Goal: Task Accomplishment & Management: Manage account settings

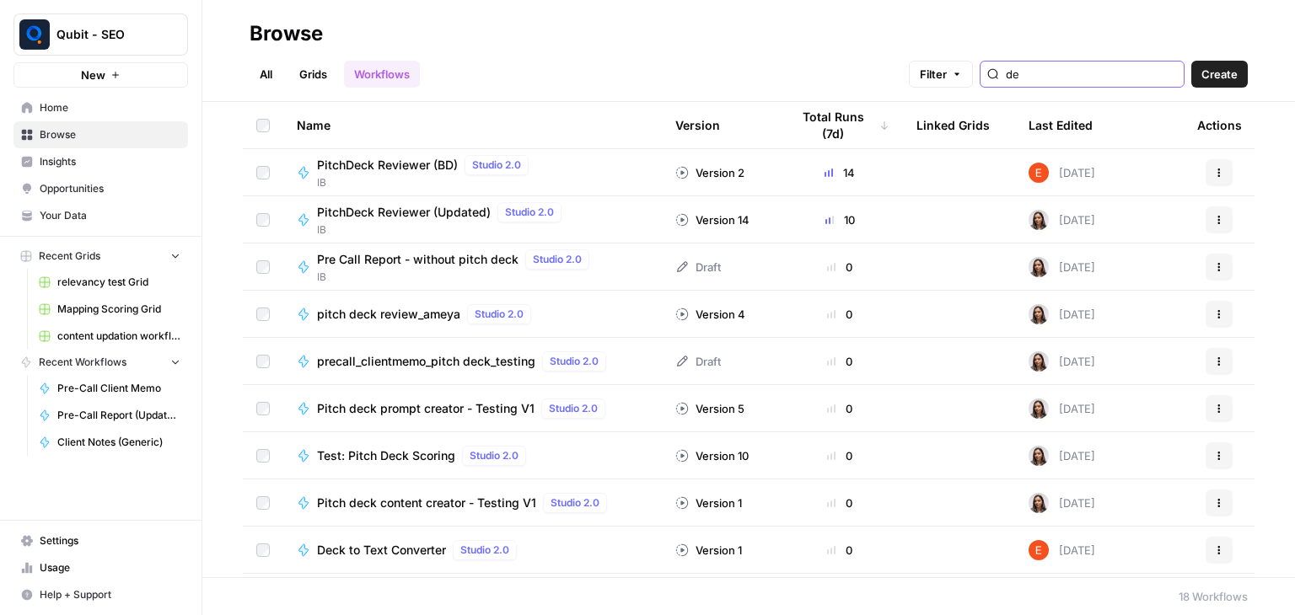
type input "d"
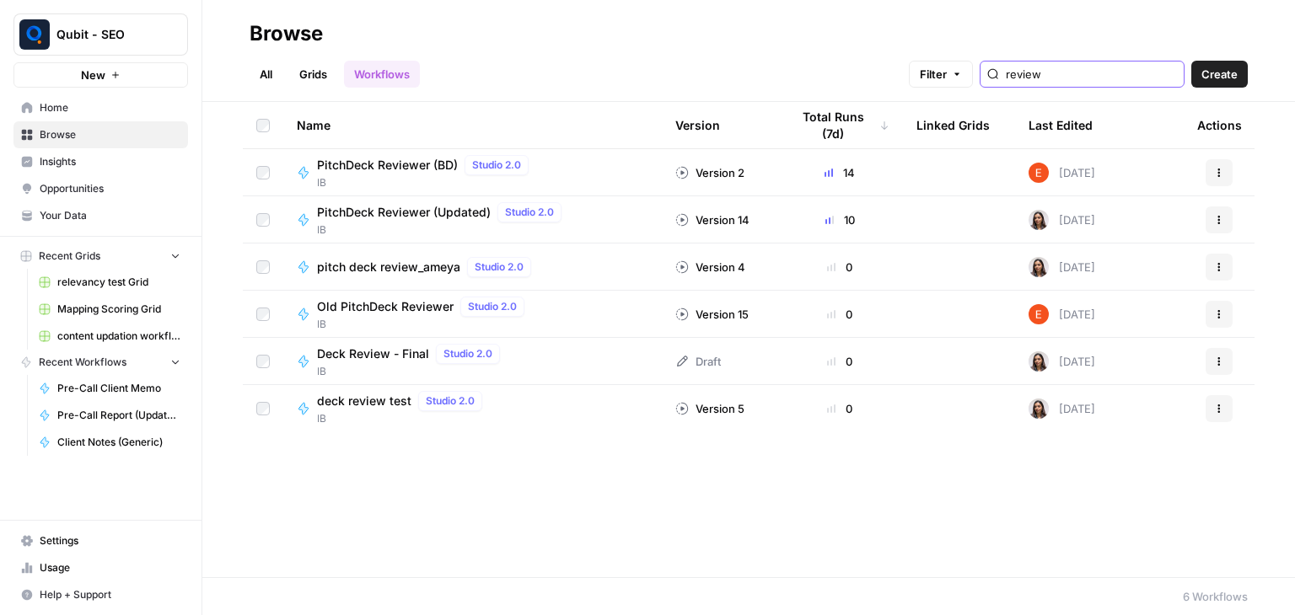
type input "review"
click at [471, 207] on span "PitchDeck Reviewer (Updated)" at bounding box center [404, 212] width 174 height 17
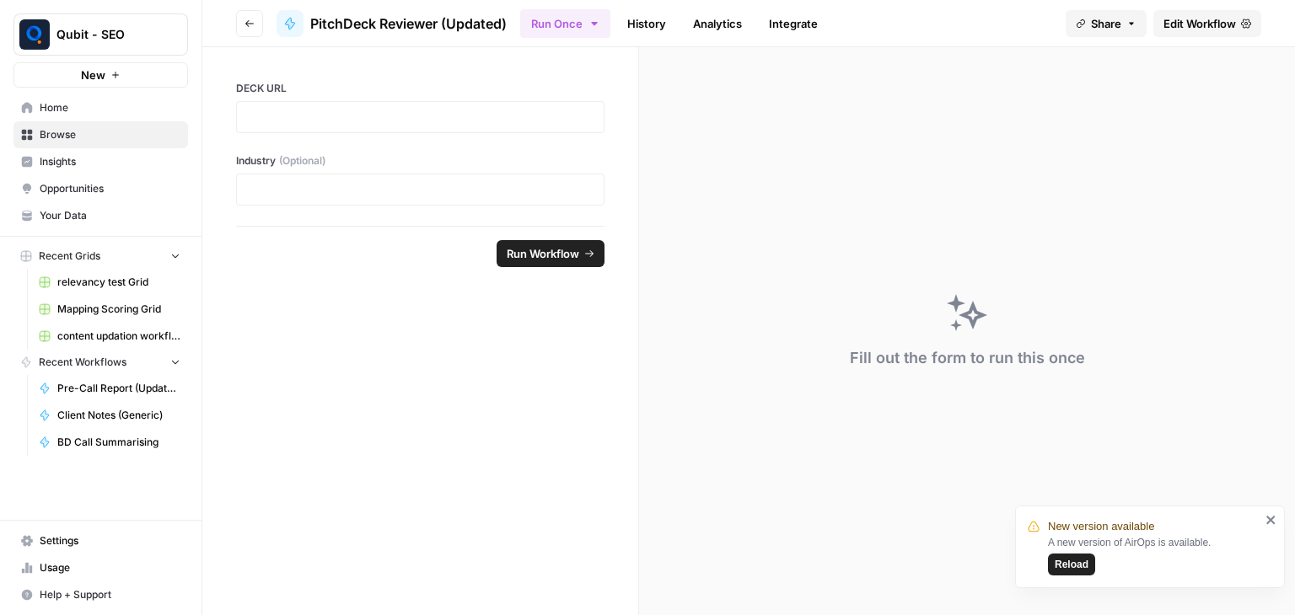
click at [1075, 563] on span "Reload" at bounding box center [1071, 564] width 34 height 15
click at [636, 26] on link "History" at bounding box center [646, 23] width 59 height 27
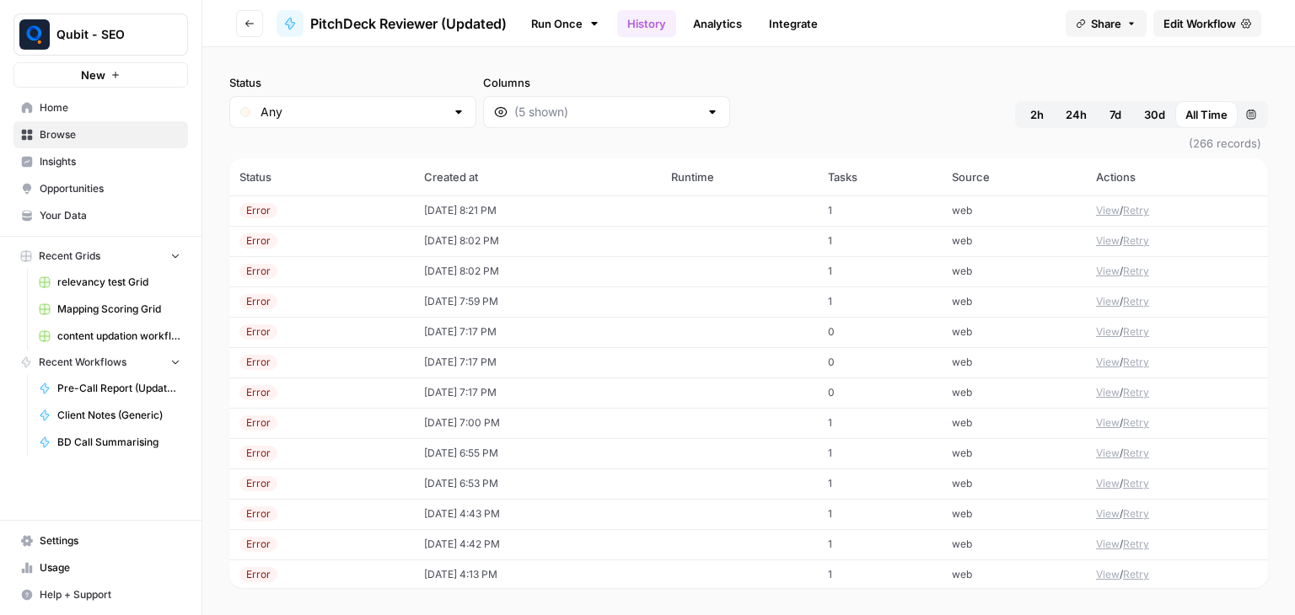
click at [1191, 24] on span "Edit Workflow" at bounding box center [1199, 23] width 72 height 17
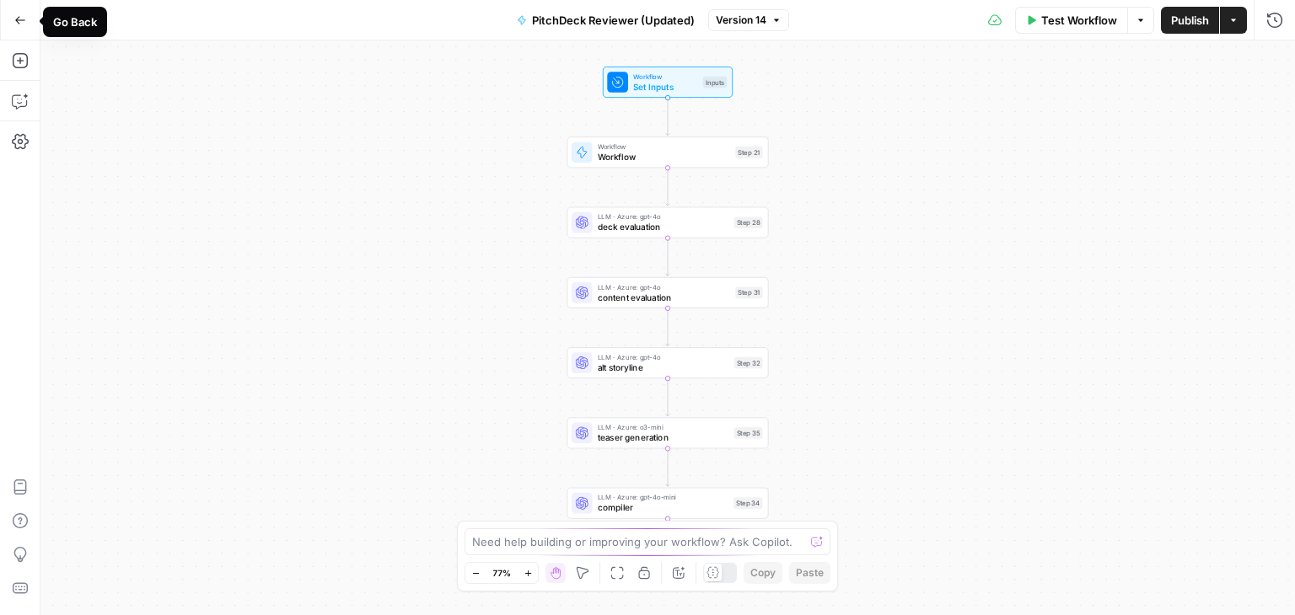
click at [22, 15] on icon "button" at bounding box center [20, 20] width 12 height 12
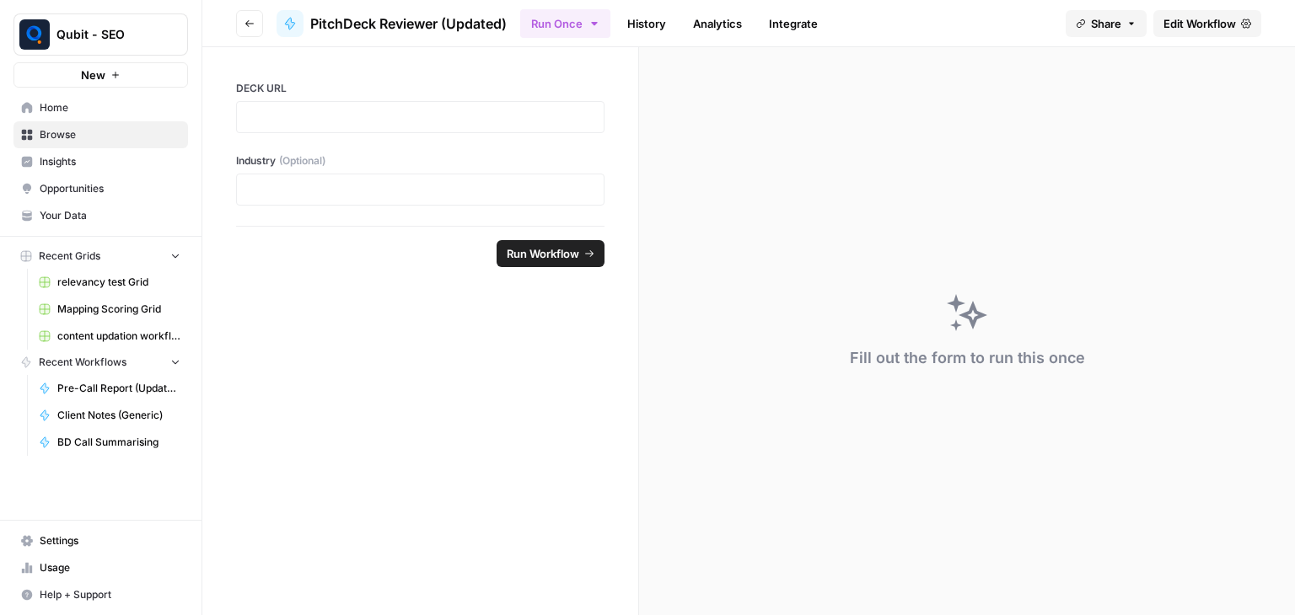
click at [256, 26] on button "Go back" at bounding box center [249, 23] width 27 height 27
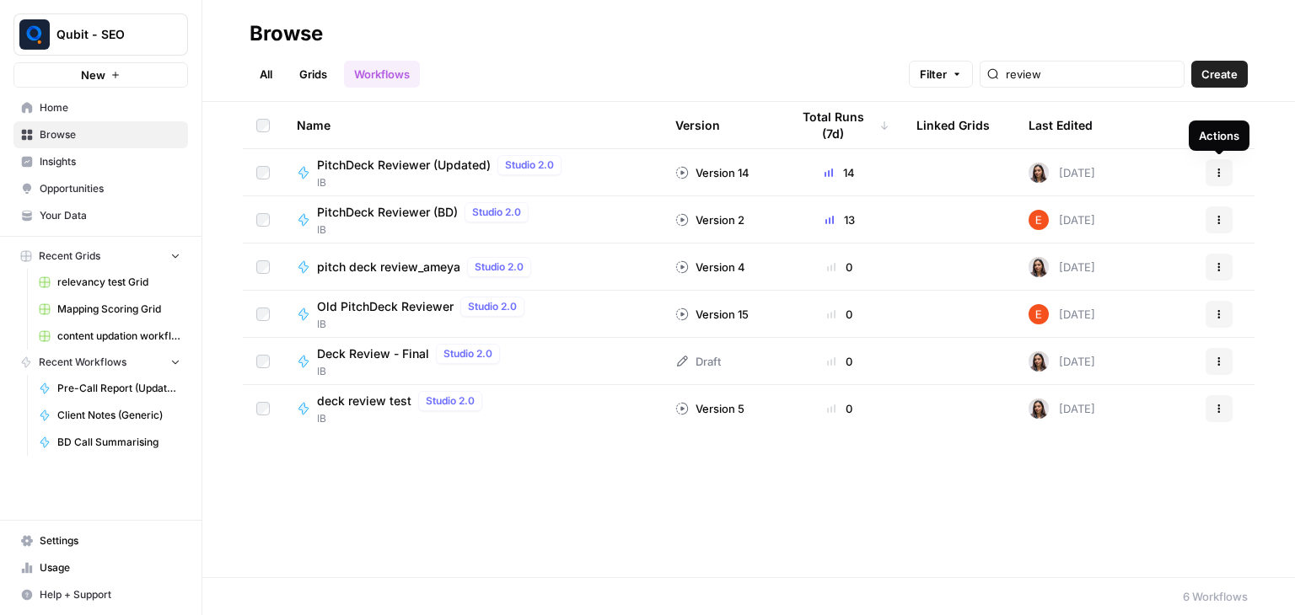
click at [1221, 173] on icon "button" at bounding box center [1219, 173] width 10 height 10
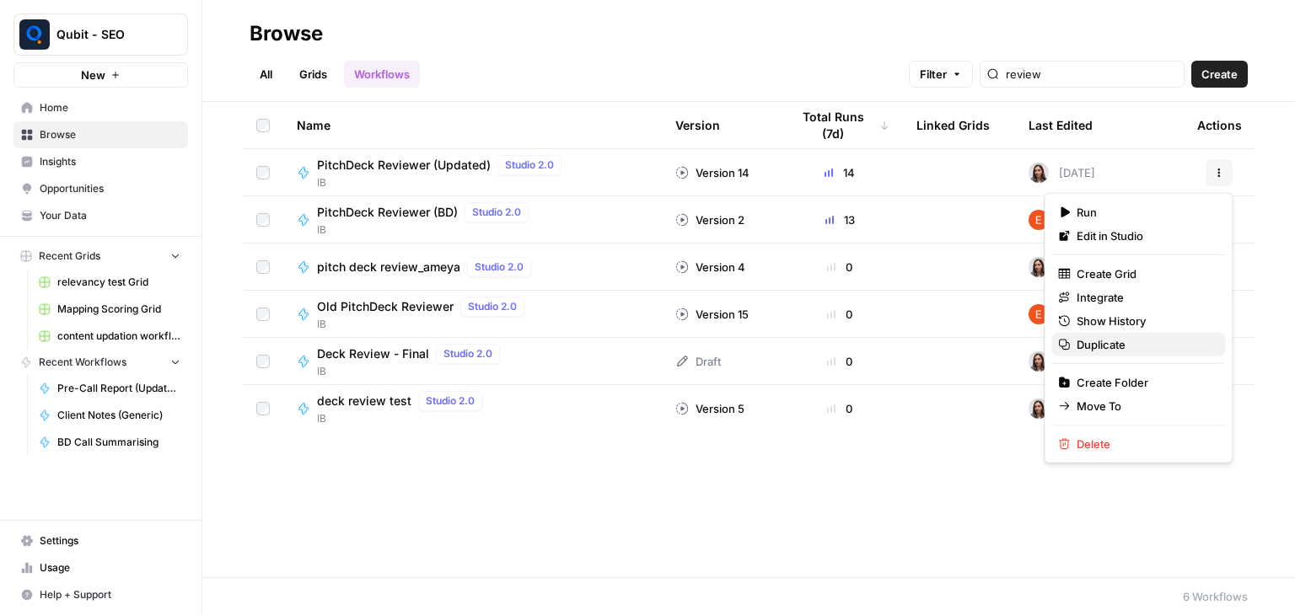
click at [1155, 345] on span "Duplicate" at bounding box center [1143, 344] width 135 height 17
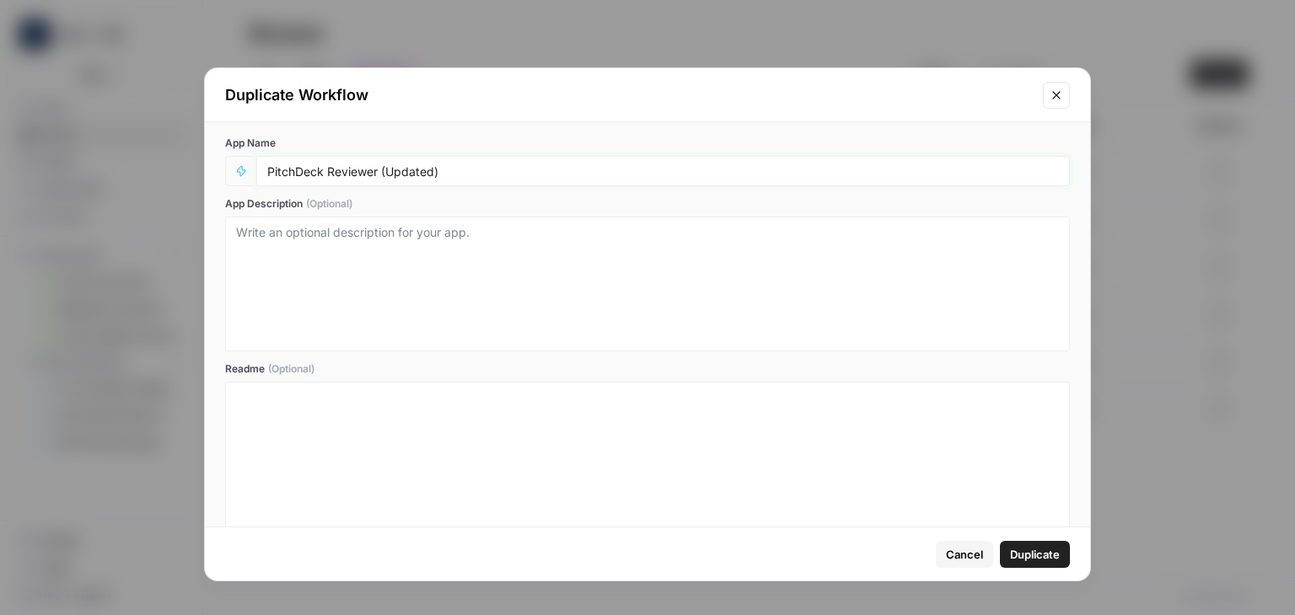
click at [509, 173] on input "PitchDeck Reviewer (Updated)" at bounding box center [662, 171] width 791 height 15
type input "PitchDeck Reviewer (Updated) new"
click at [1032, 550] on span "Duplicate" at bounding box center [1035, 554] width 50 height 17
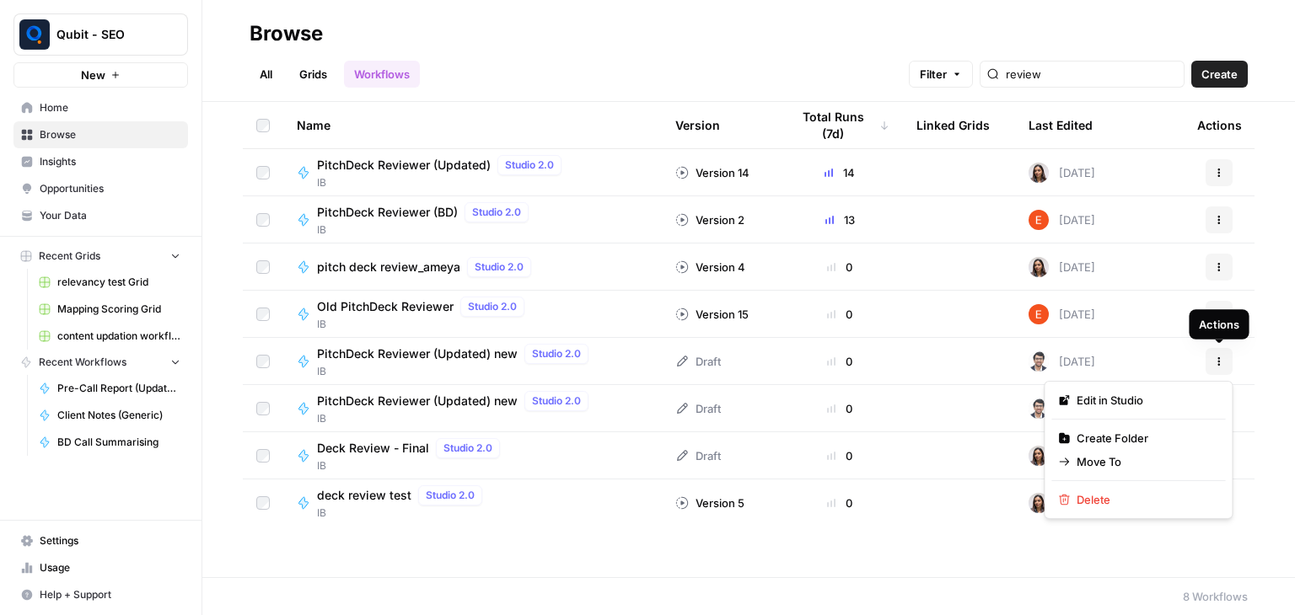
click at [1210, 368] on button "Actions" at bounding box center [1218, 361] width 27 height 27
click at [1142, 491] on span "Delete" at bounding box center [1143, 499] width 135 height 17
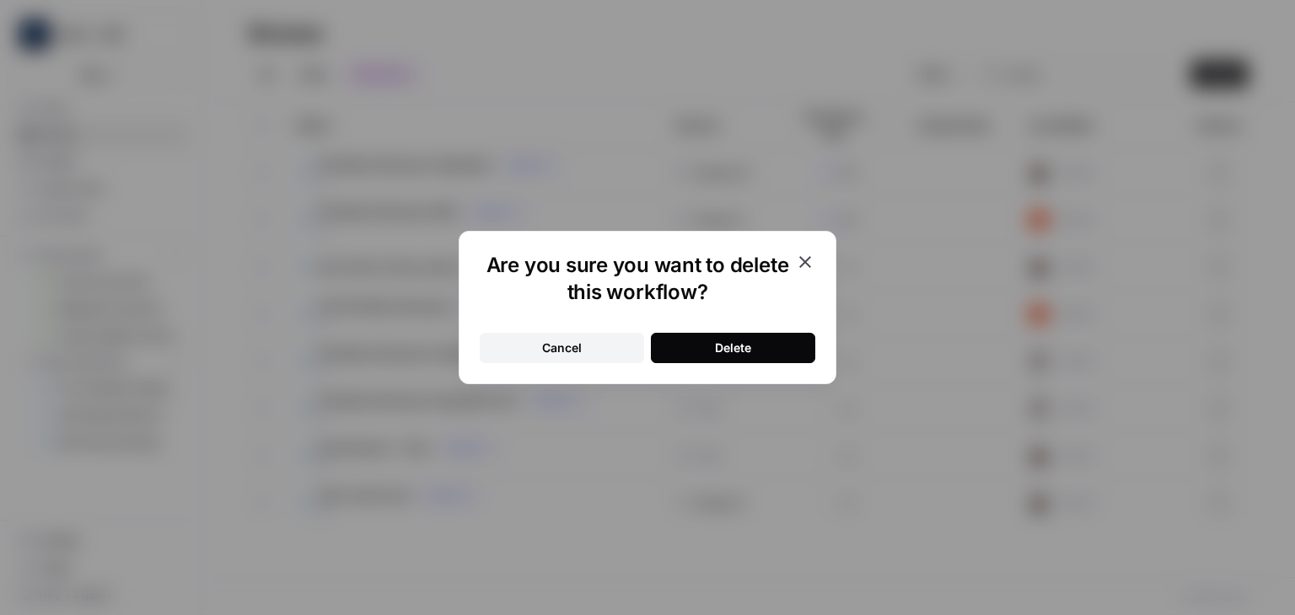
click at [722, 346] on div "Delete" at bounding box center [733, 348] width 36 height 17
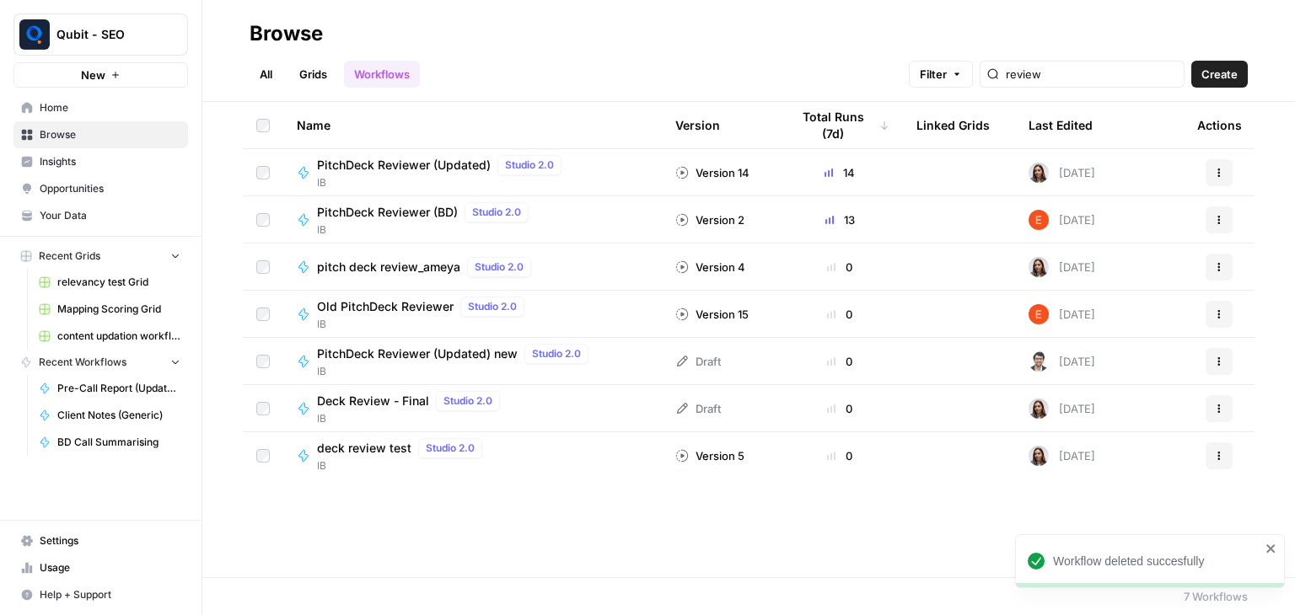
click at [468, 357] on span "PitchDeck Reviewer (Updated) new" at bounding box center [417, 354] width 201 height 17
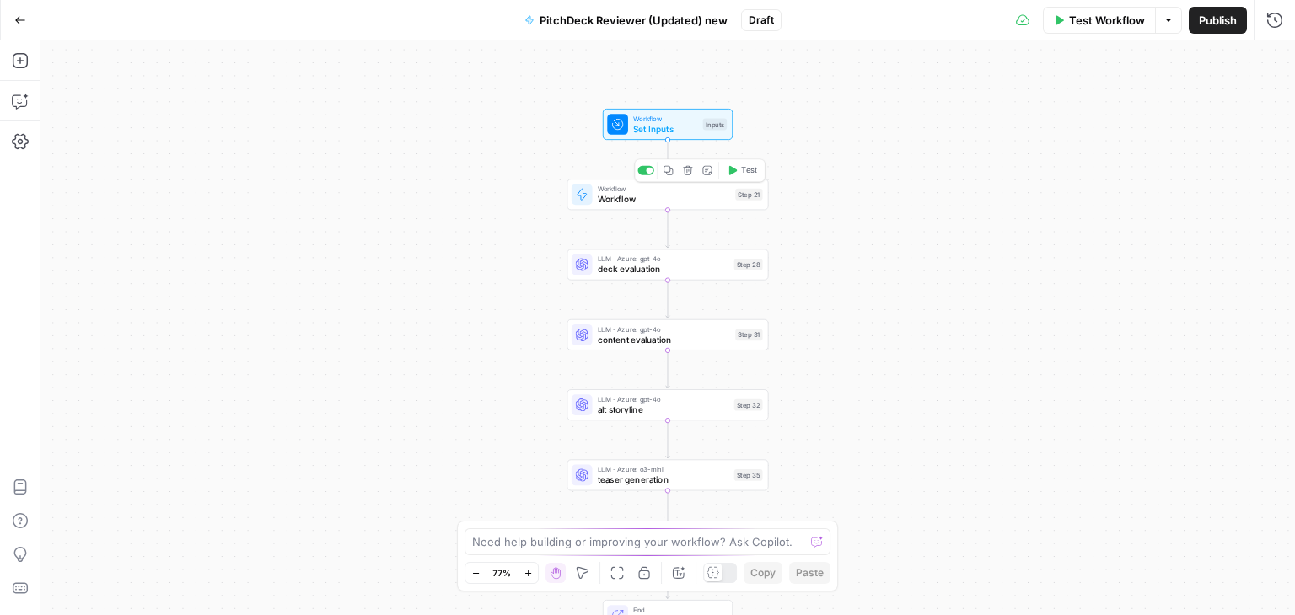
click at [641, 197] on span "Workflow" at bounding box center [664, 198] width 132 height 13
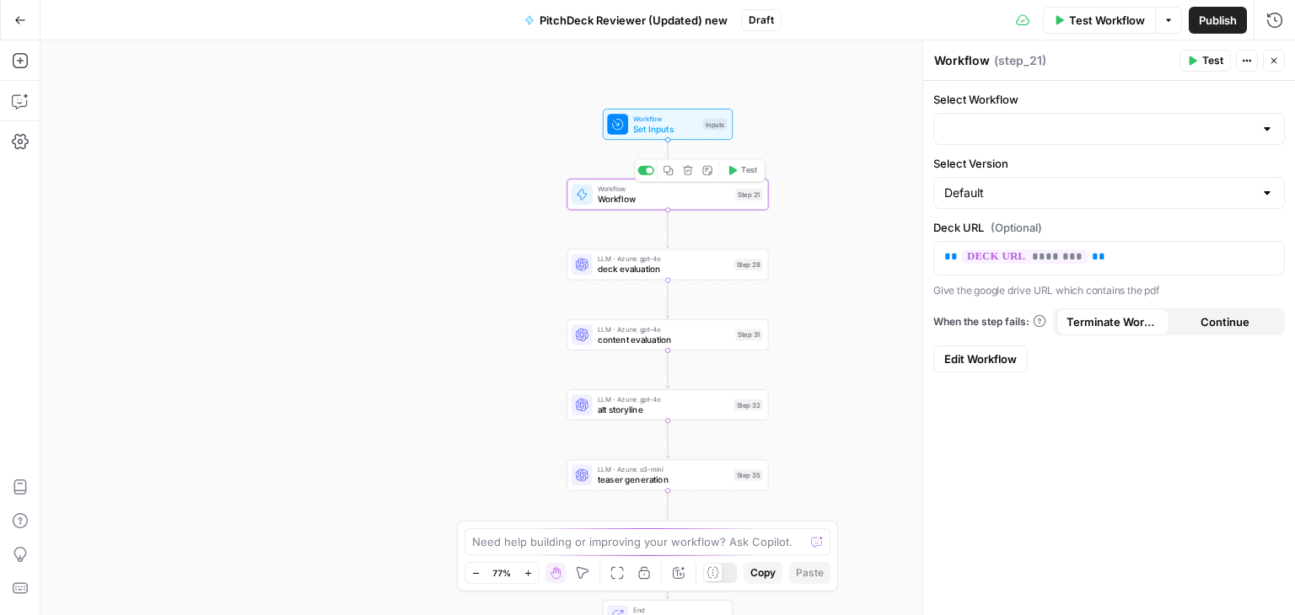
type input "Deck to Image (API Integration)"
click at [1275, 58] on icon "button" at bounding box center [1274, 61] width 10 height 10
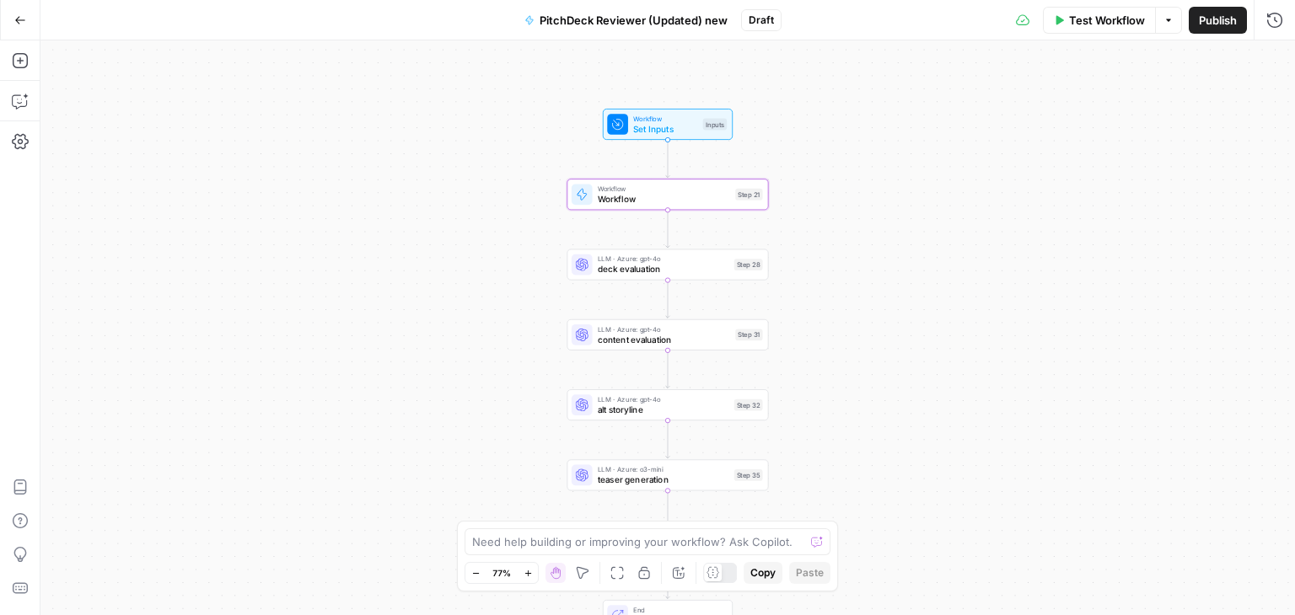
click at [612, 272] on span "deck evaluation" at bounding box center [663, 269] width 131 height 13
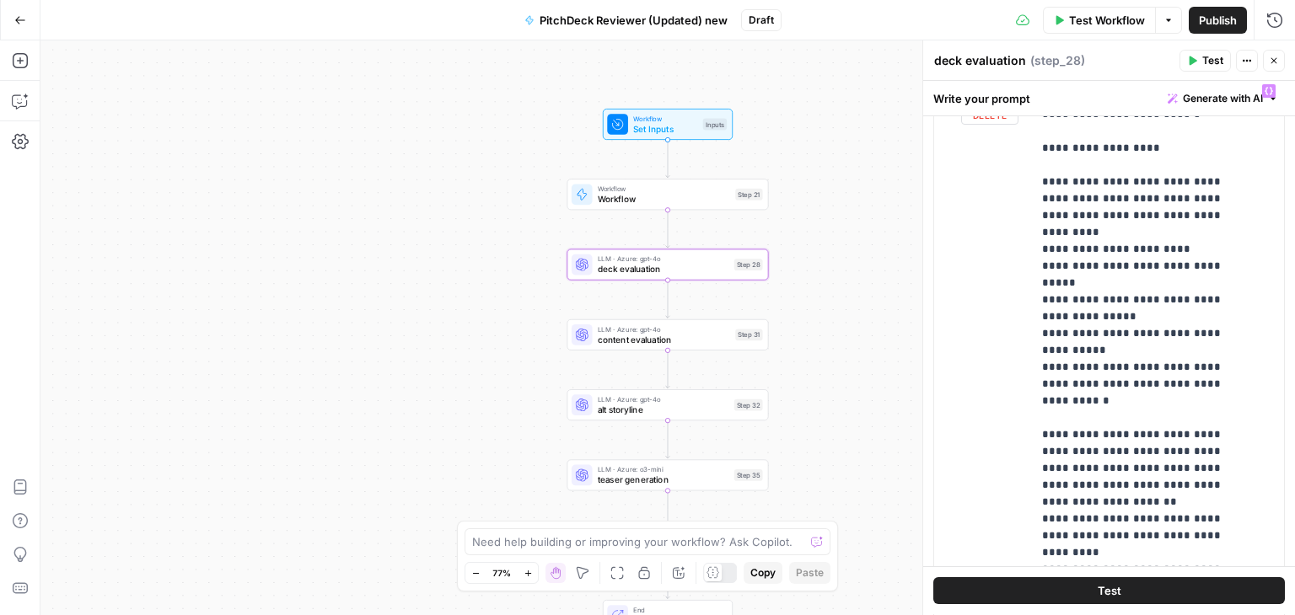
scroll to position [35, 0]
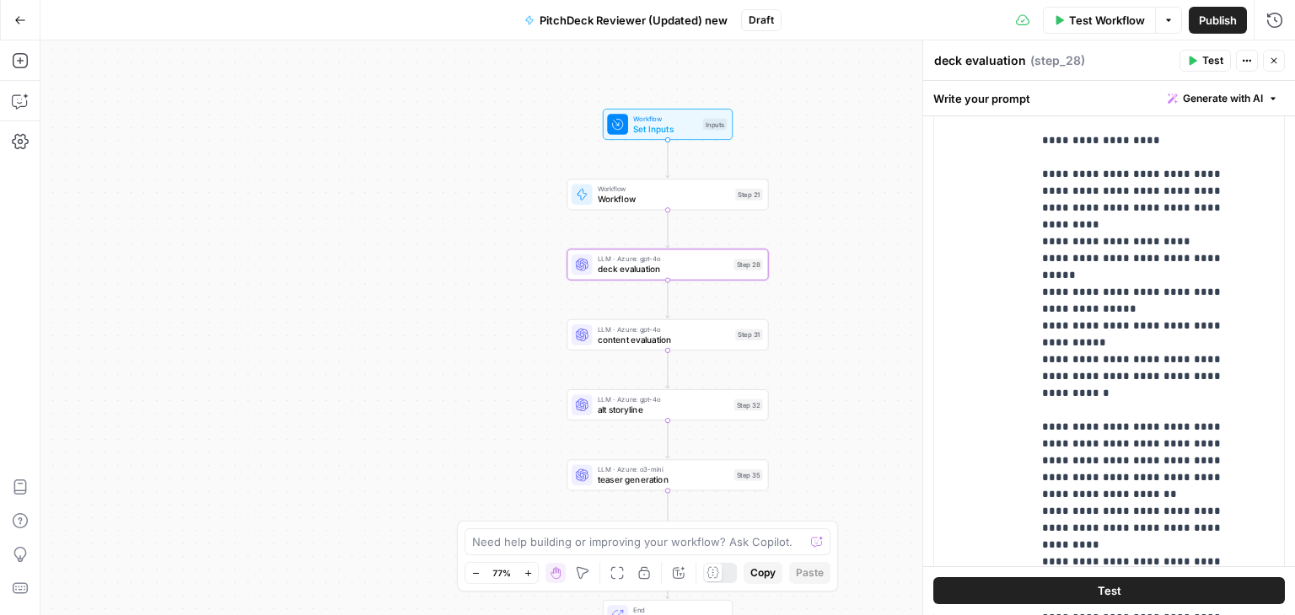
click at [1279, 66] on button "Close" at bounding box center [1274, 61] width 22 height 22
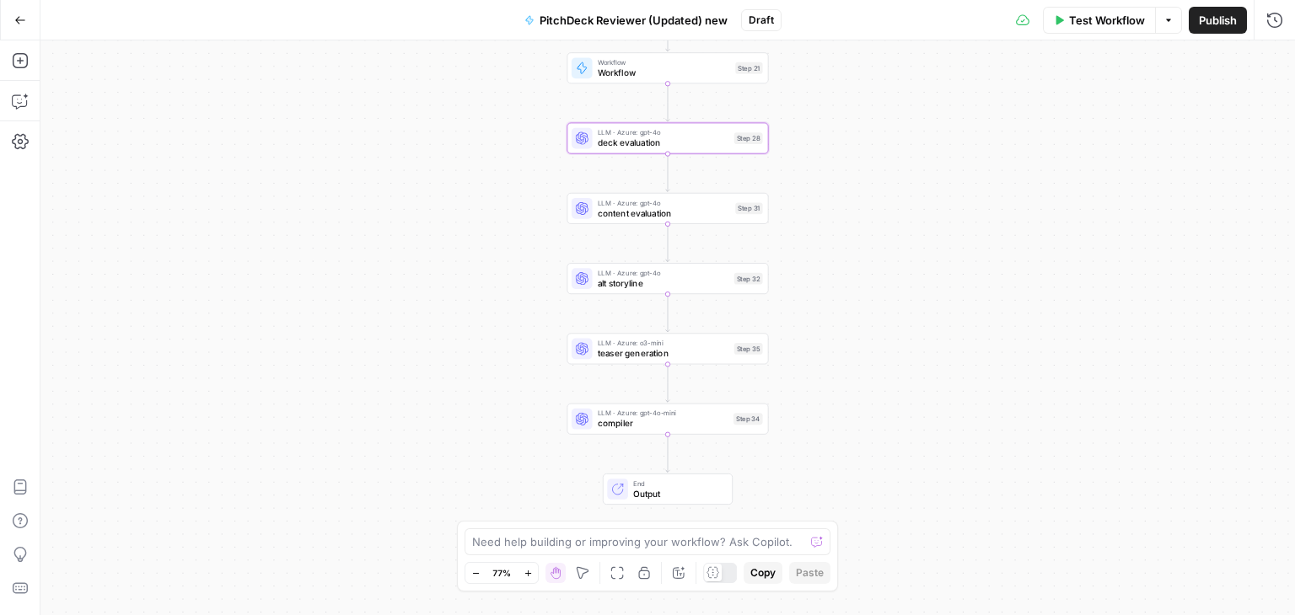
click at [723, 421] on span "compiler" at bounding box center [663, 423] width 131 height 13
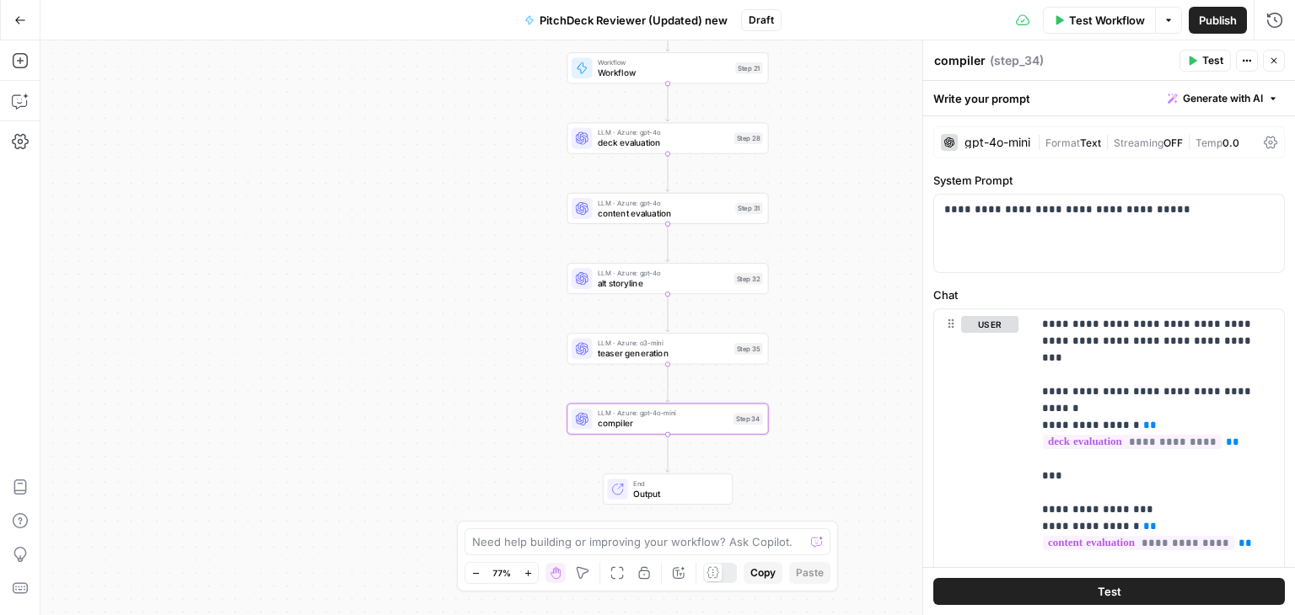
scroll to position [315, 0]
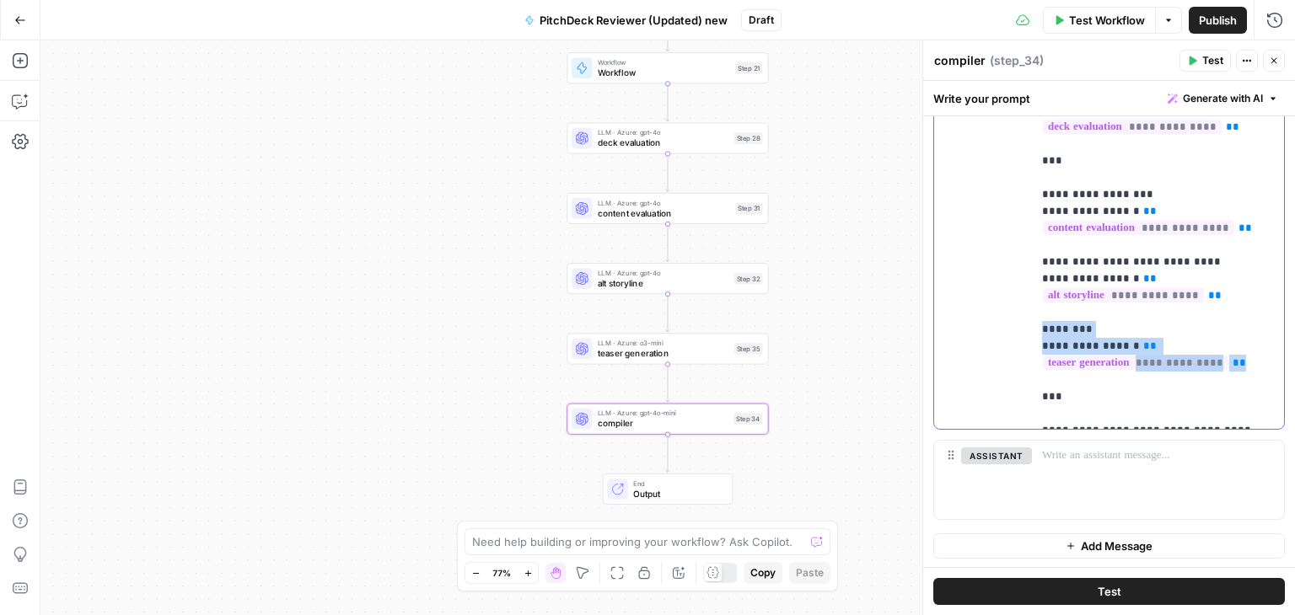
drag, startPoint x: 1246, startPoint y: 348, endPoint x: 1015, endPoint y: 319, distance: 232.7
click at [1015, 319] on div "**********" at bounding box center [1109, 211] width 350 height 435
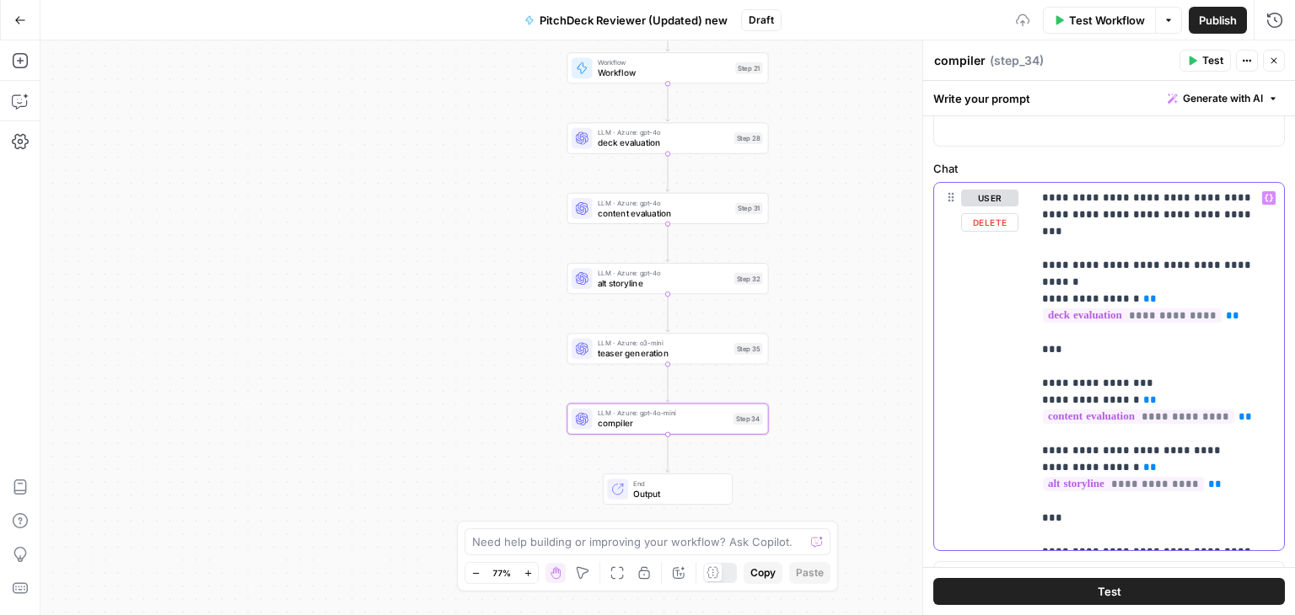
scroll to position [0, 0]
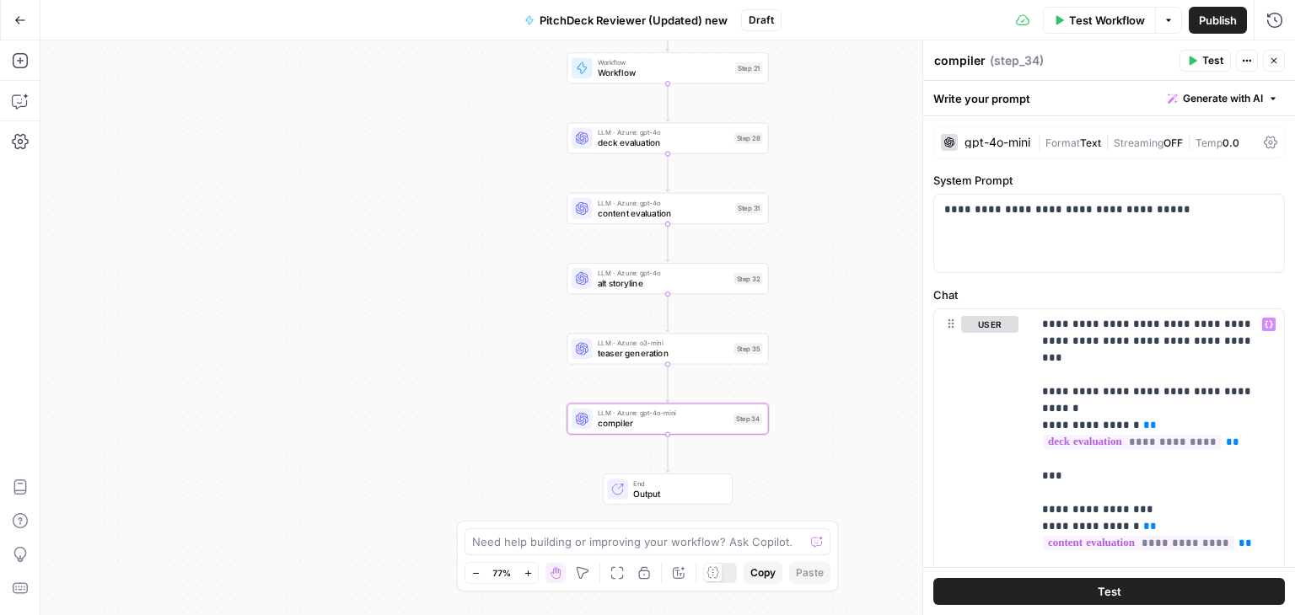
click at [1273, 62] on icon "button" at bounding box center [1274, 61] width 10 height 10
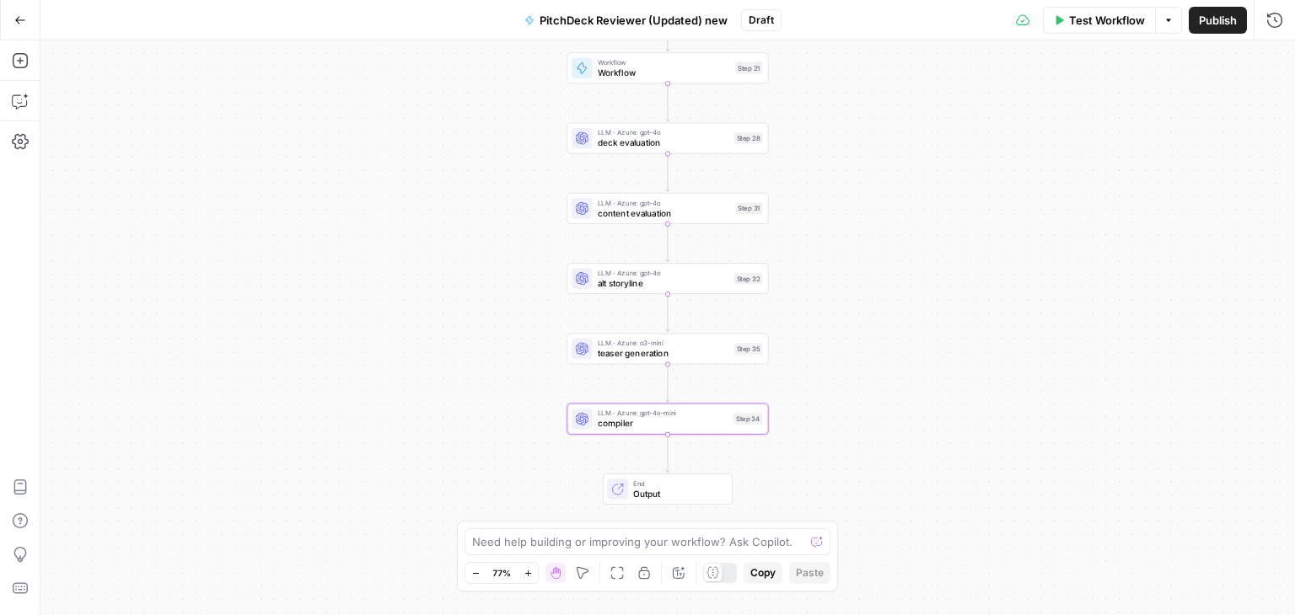
click at [614, 354] on span "teaser generation" at bounding box center [663, 353] width 131 height 13
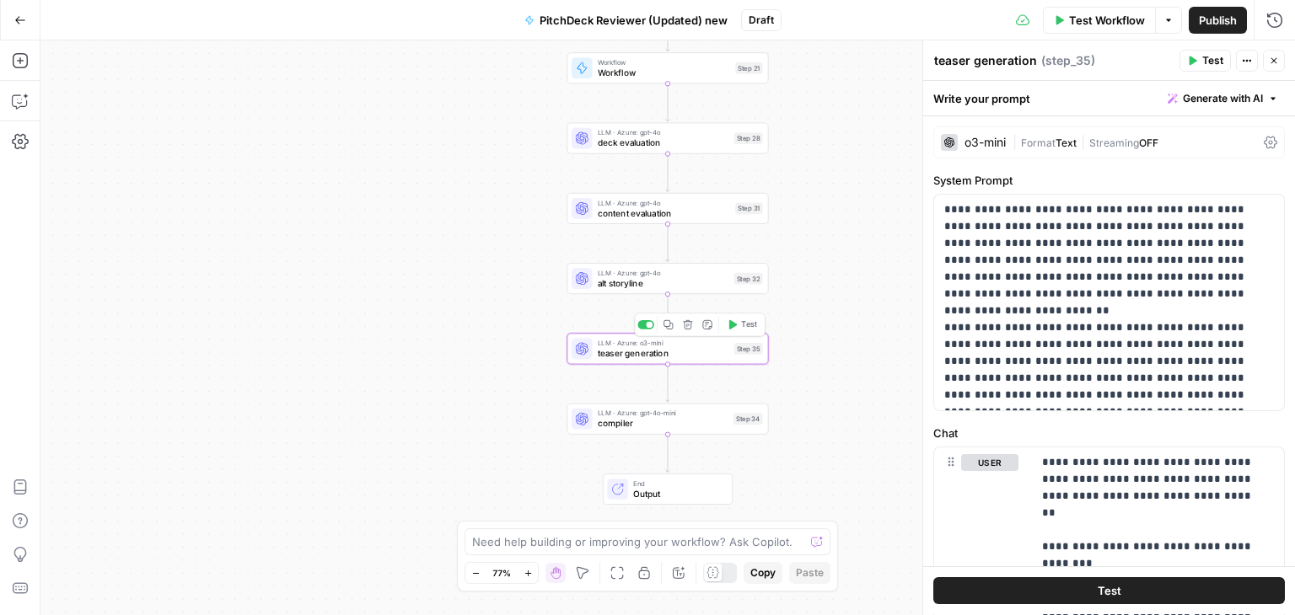
click at [684, 330] on button "Delete step" at bounding box center [687, 324] width 17 height 17
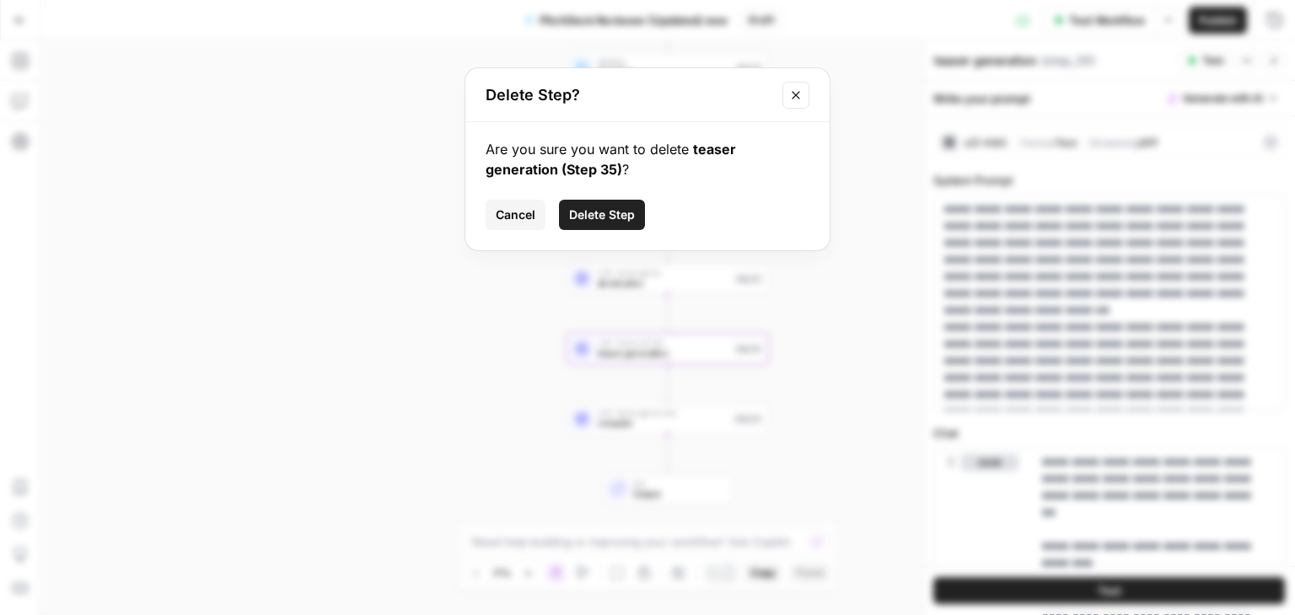
click at [606, 217] on span "Delete Step" at bounding box center [602, 215] width 66 height 17
